Goal: Transaction & Acquisition: Obtain resource

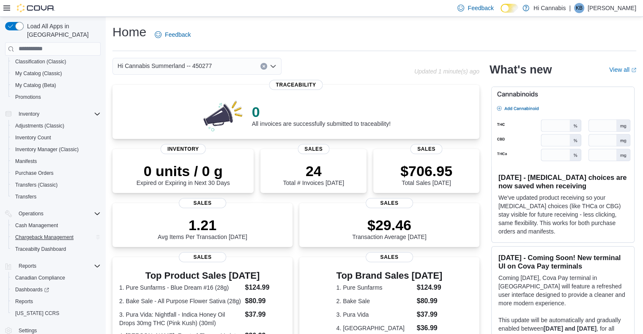
scroll to position [84, 0]
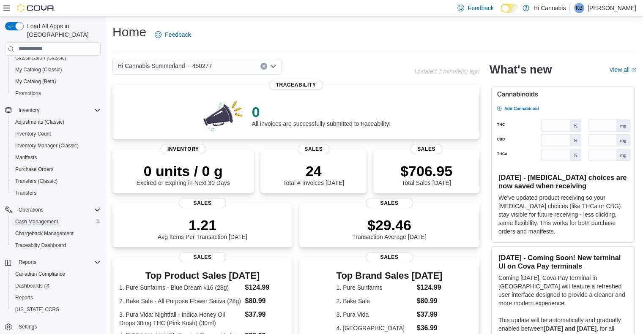
click at [36, 218] on span "Cash Management" at bounding box center [36, 221] width 43 height 7
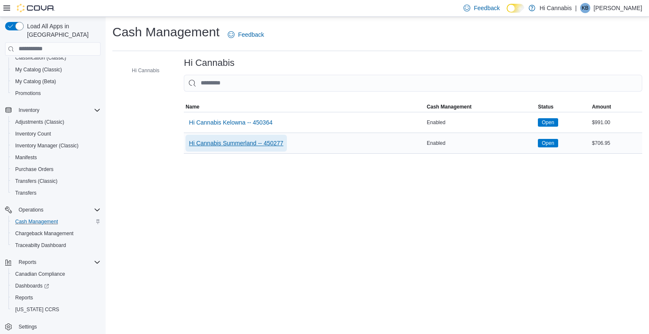
click at [265, 142] on span "Hi Cannabis Summerland -- 450277" at bounding box center [236, 143] width 94 height 8
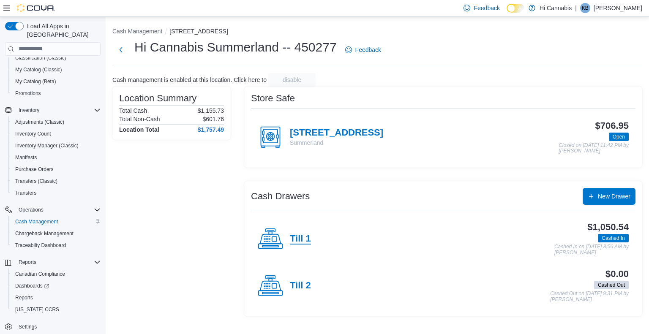
click at [309, 235] on h4 "Till 1" at bounding box center [300, 239] width 21 height 11
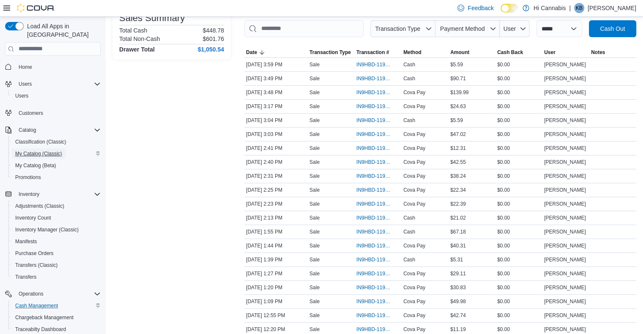
click at [36, 150] on span "My Catalog (Classic)" at bounding box center [38, 153] width 47 height 7
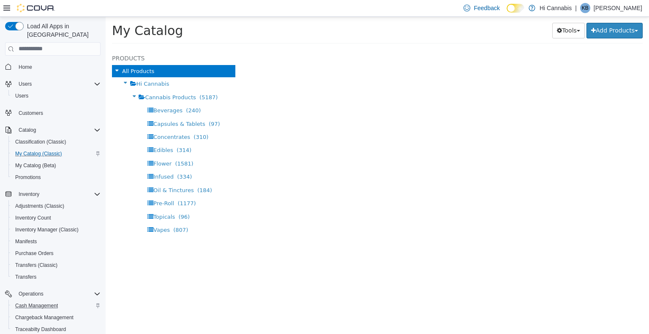
select select "**********"
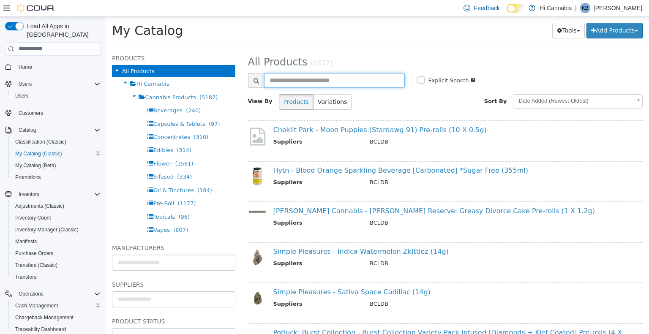
click at [305, 81] on input "text" at bounding box center [334, 80] width 141 height 15
type input "**********"
select select "**********"
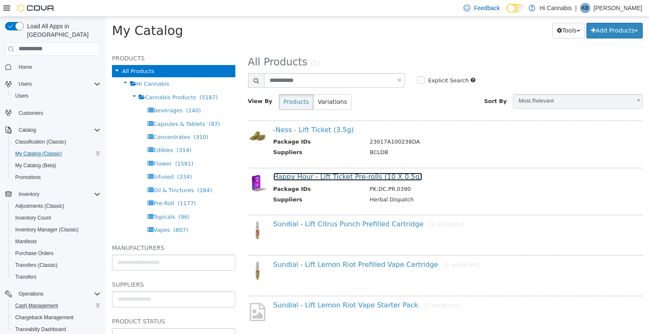
click at [340, 177] on link "Happy Hour - Lift Ticket Pre-rolls (10 X 0.5g)" at bounding box center [347, 176] width 149 height 8
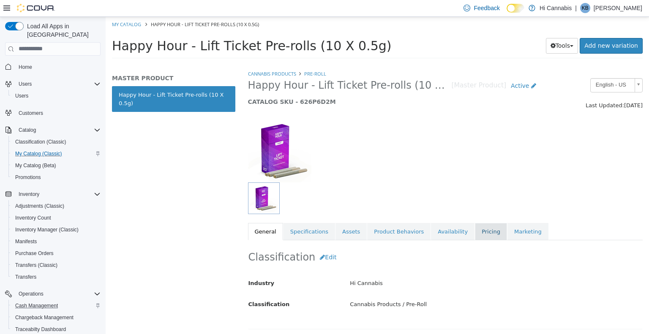
click at [475, 235] on link "Pricing" at bounding box center [491, 232] width 32 height 18
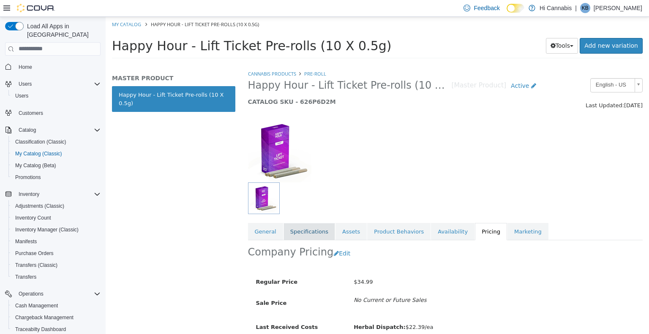
click at [307, 230] on link "Specifications" at bounding box center [309, 232] width 52 height 18
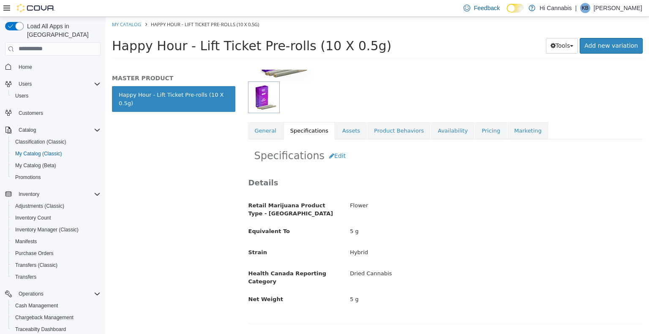
scroll to position [127, 0]
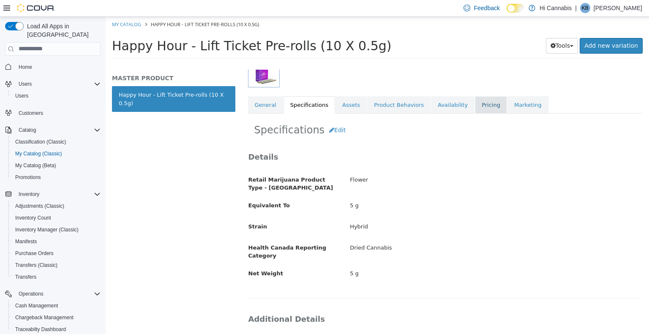
click at [475, 103] on link "Pricing" at bounding box center [491, 105] width 32 height 18
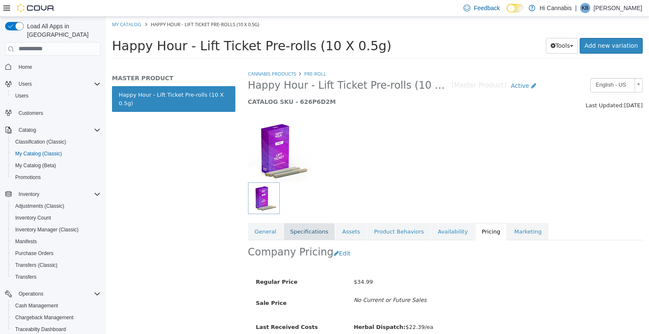
click at [313, 231] on link "Specifications" at bounding box center [309, 232] width 52 height 18
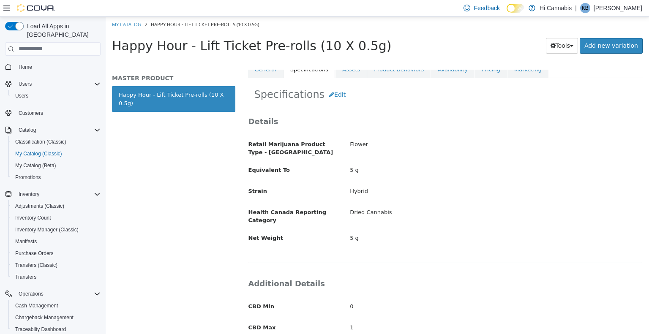
scroll to position [161, 0]
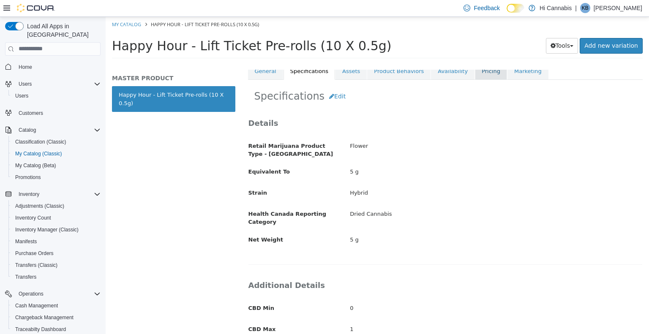
click at [475, 73] on link "Pricing" at bounding box center [491, 71] width 32 height 18
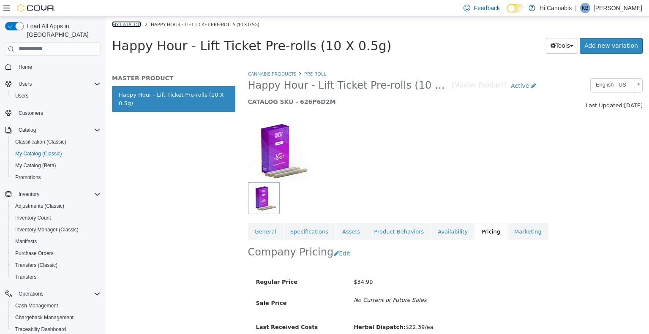
click at [122, 22] on link "My Catalog" at bounding box center [126, 24] width 29 height 6
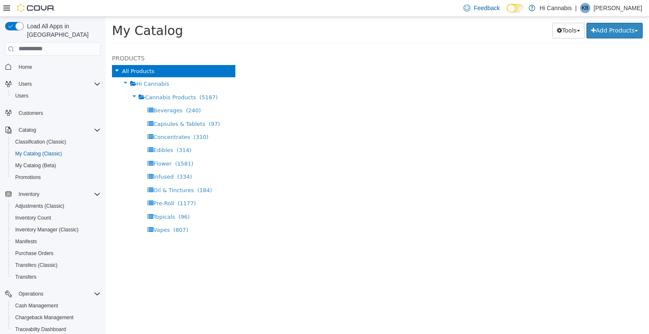
select select "**********"
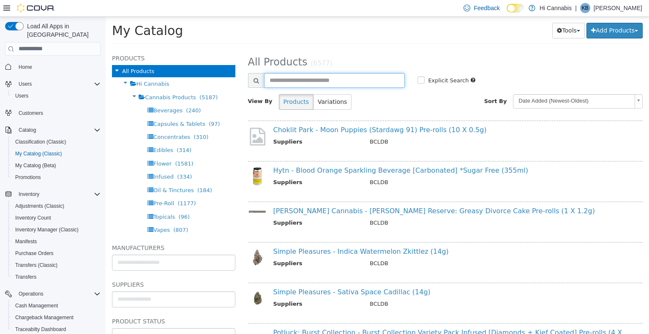
click at [323, 82] on input "text" at bounding box center [334, 80] width 141 height 15
type input "****"
select select "**********"
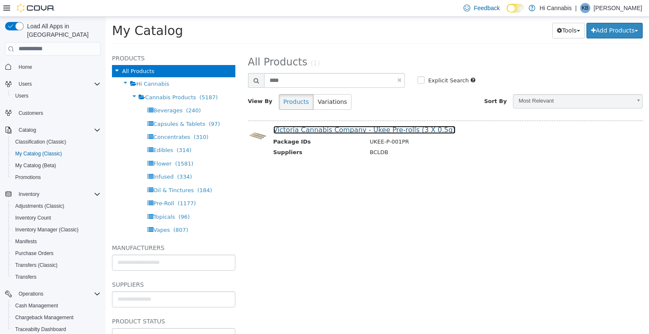
click at [386, 127] on link "Victoria Cannabis Company - Ukee Pre-rolls (3 X 0.5g)" at bounding box center [364, 129] width 182 height 8
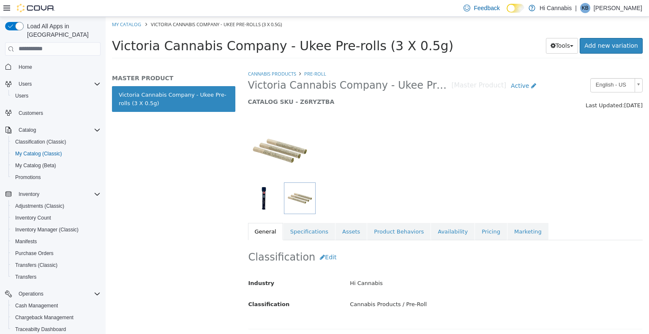
scroll to position [127, 0]
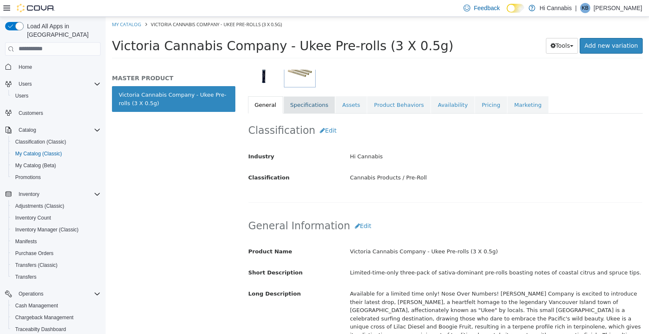
click at [303, 106] on link "Specifications" at bounding box center [309, 105] width 52 height 18
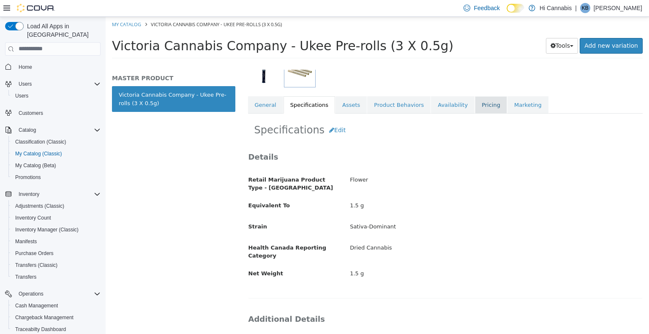
click at [475, 100] on link "Pricing" at bounding box center [491, 105] width 32 height 18
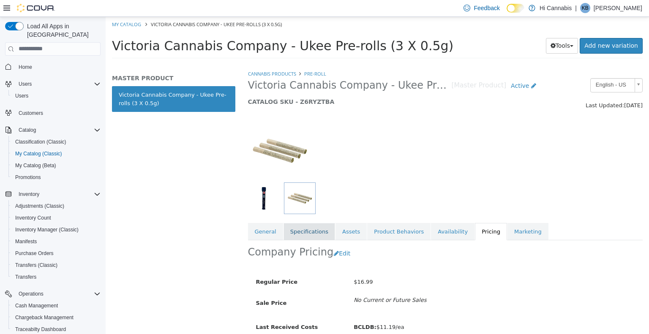
click at [304, 237] on link "Specifications" at bounding box center [309, 232] width 52 height 18
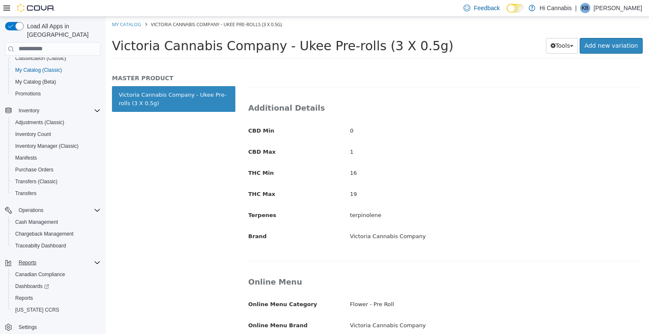
scroll to position [84, 0]
click at [28, 294] on span "Reports" at bounding box center [24, 297] width 18 height 7
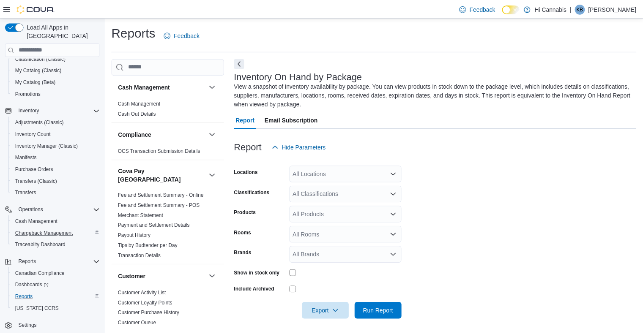
scroll to position [3, 0]
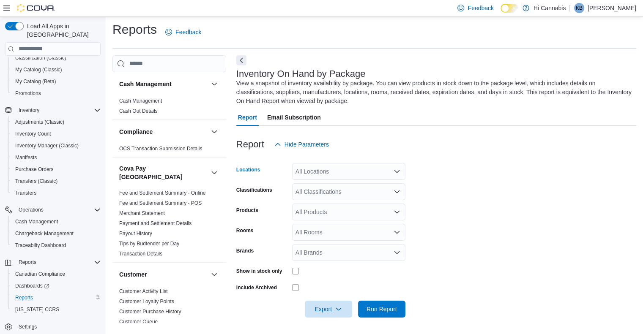
click at [318, 172] on div "All Locations" at bounding box center [348, 171] width 113 height 17
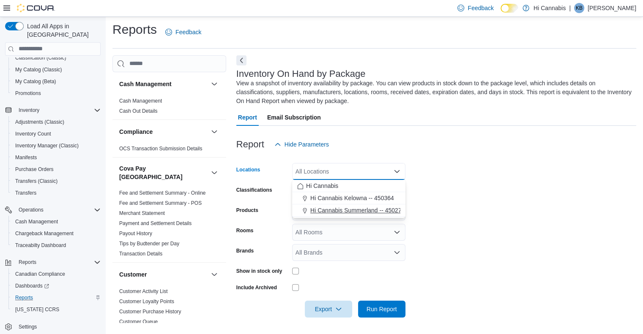
click at [317, 206] on span "Hi Cannabis Summerland -- 450277" at bounding box center [357, 210] width 94 height 8
click at [280, 222] on form "Locations Hi Cannabis Summerland -- 450277 Combo box. Selected. Hi Cannabis Sum…" at bounding box center [436, 235] width 400 height 165
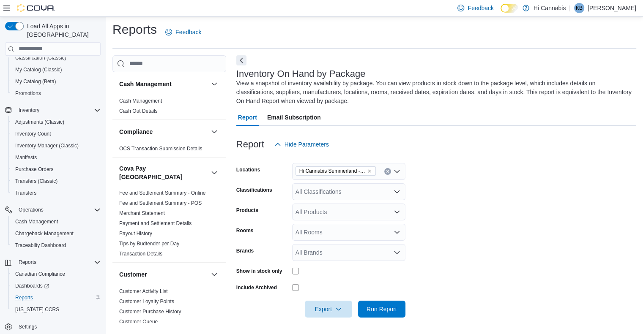
click at [327, 188] on div "All Classifications" at bounding box center [348, 191] width 113 height 17
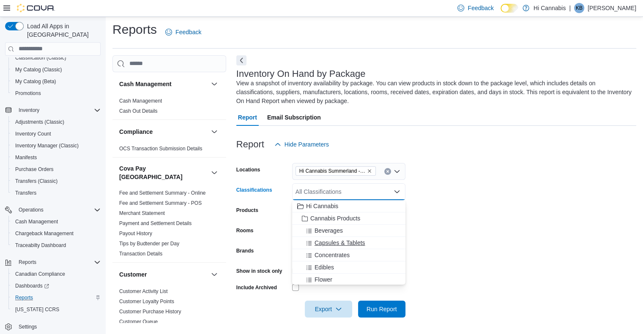
scroll to position [42, 0]
click at [327, 209] on span "Concentrates" at bounding box center [331, 213] width 35 height 8
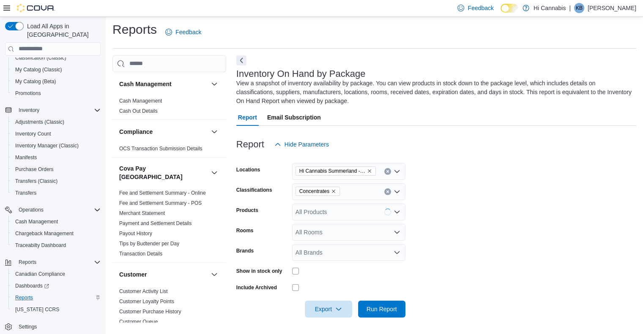
click at [279, 238] on div "Rooms" at bounding box center [262, 232] width 52 height 17
click at [323, 315] on span "Export" at bounding box center [328, 308] width 37 height 17
click at [329, 258] on span "Export to Excel" at bounding box center [329, 257] width 38 height 7
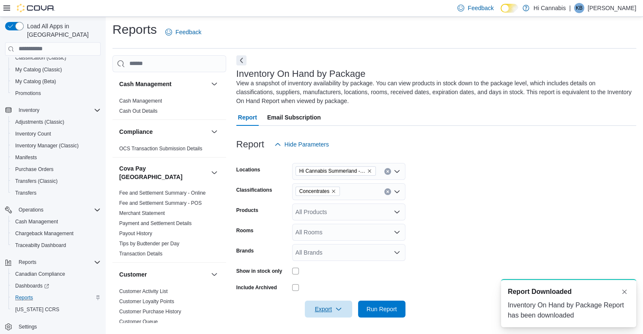
scroll to position [0, 0]
